Goal: Task Accomplishment & Management: Manage account settings

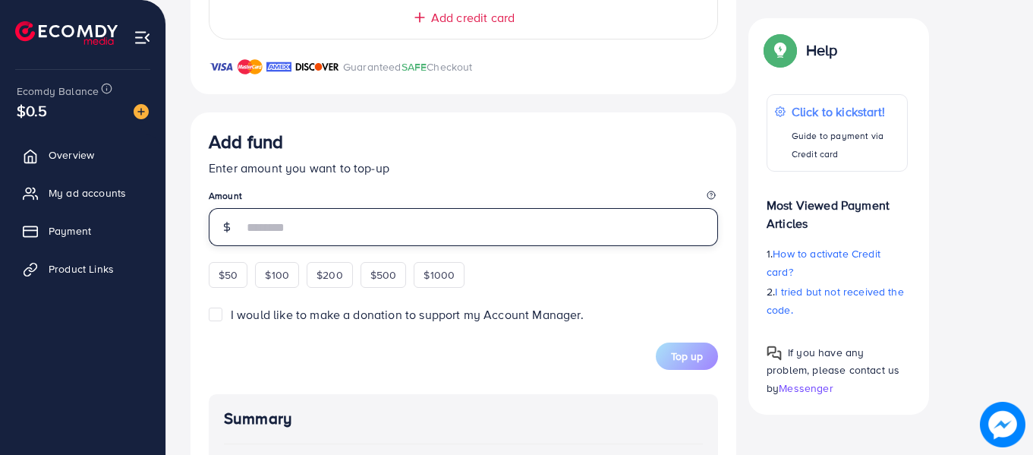
scroll to position [801, 0]
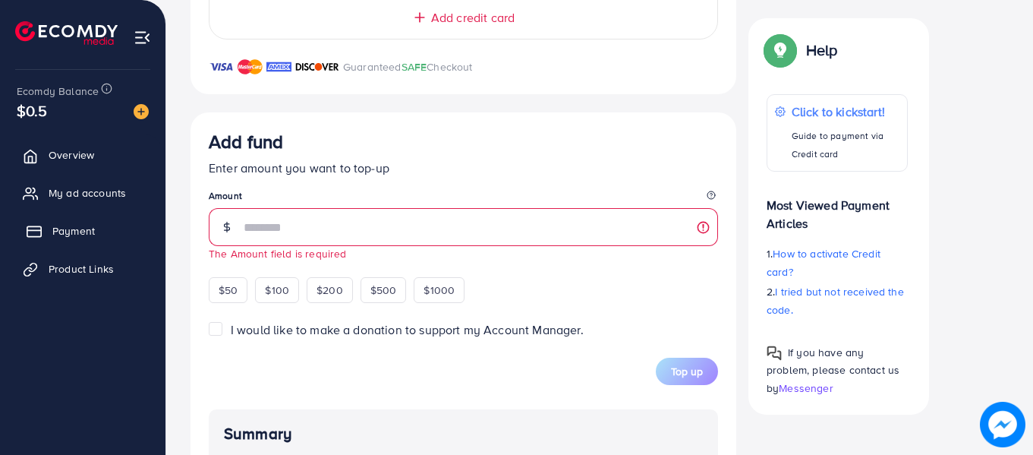
click at [43, 239] on link "Payment" at bounding box center [82, 231] width 143 height 30
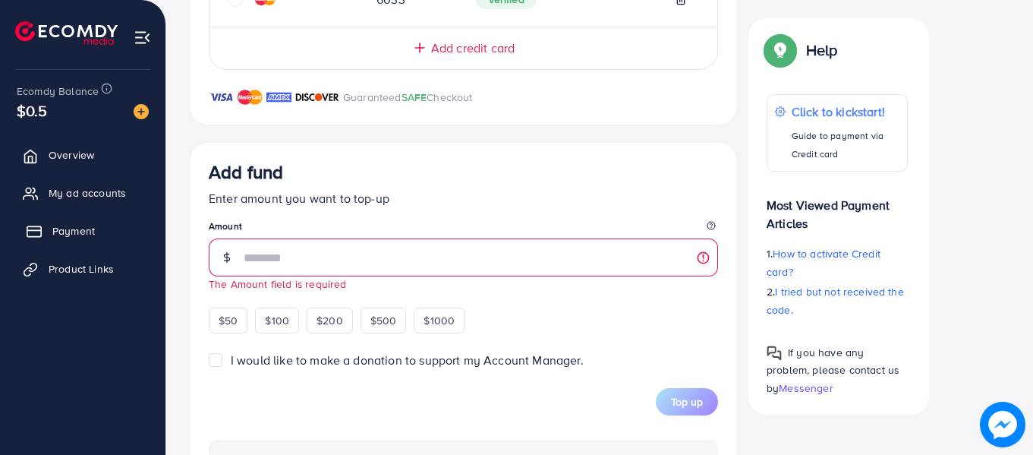
scroll to position [831, 0]
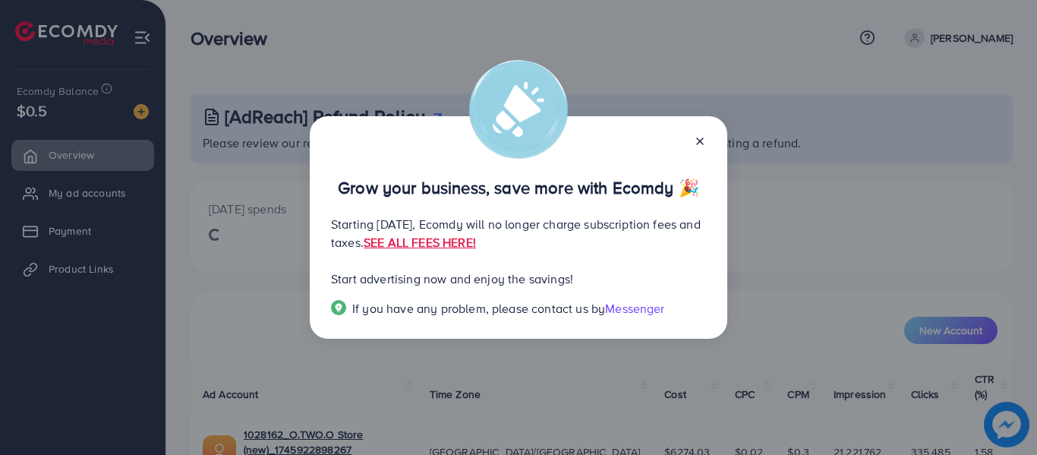
click at [697, 143] on icon at bounding box center [700, 141] width 12 height 12
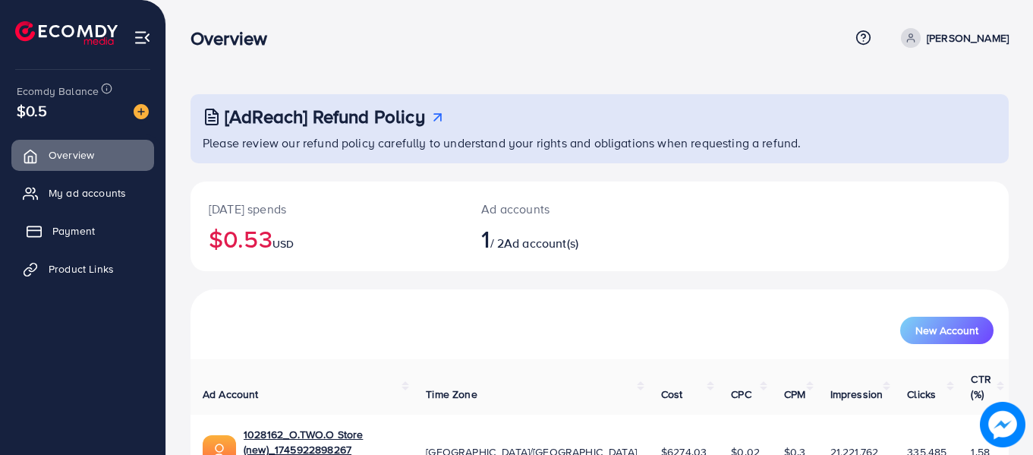
click at [55, 235] on span "Payment" at bounding box center [73, 230] width 43 height 15
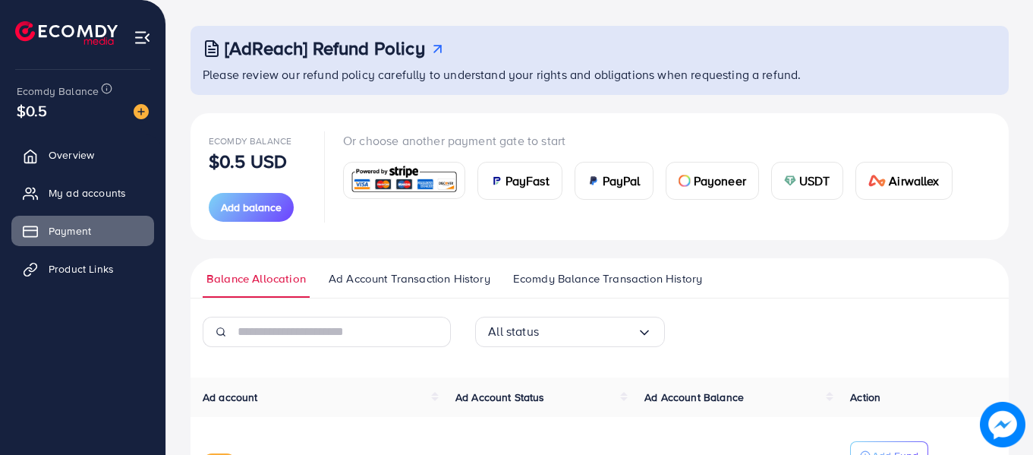
scroll to position [201, 0]
